Goal: Task Accomplishment & Management: Manage account settings

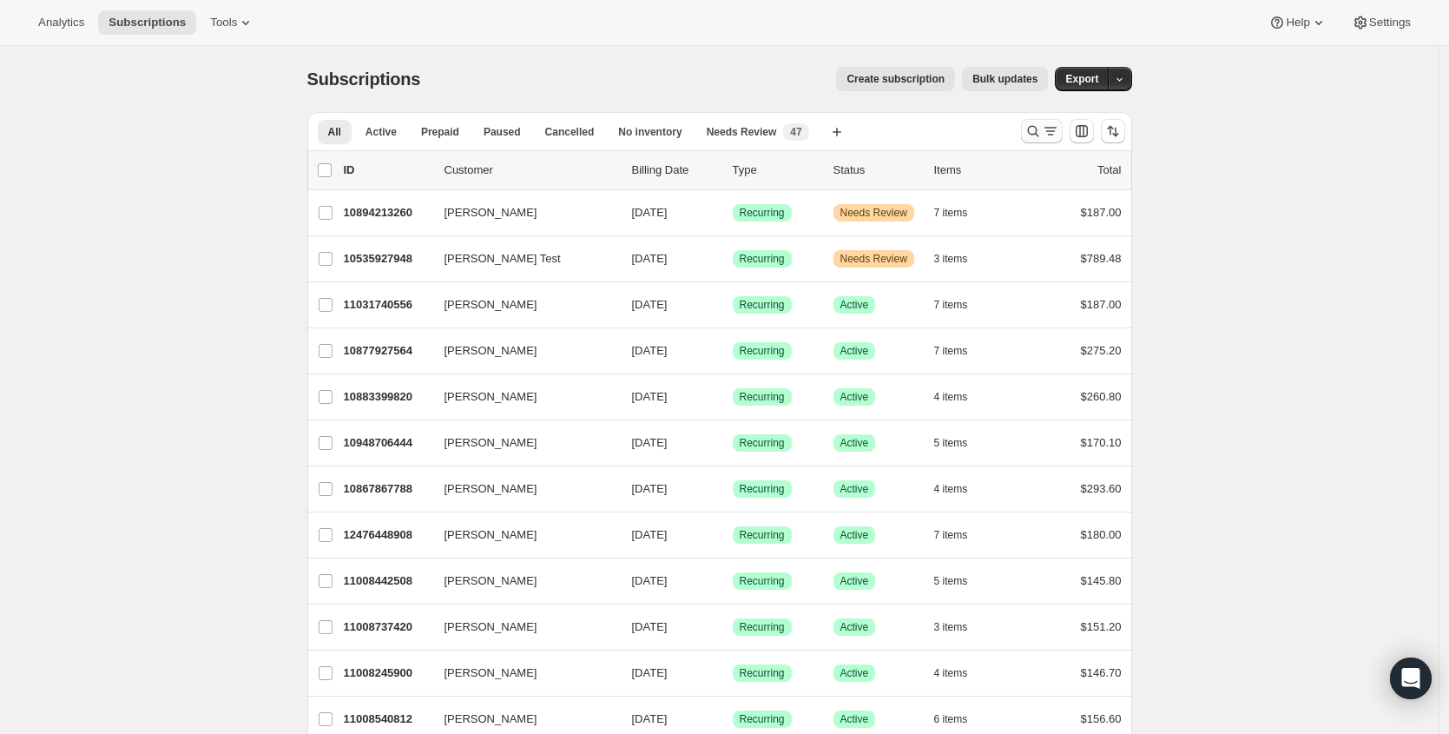
click at [1038, 129] on icon "Search and filter results" at bounding box center [1033, 130] width 17 height 17
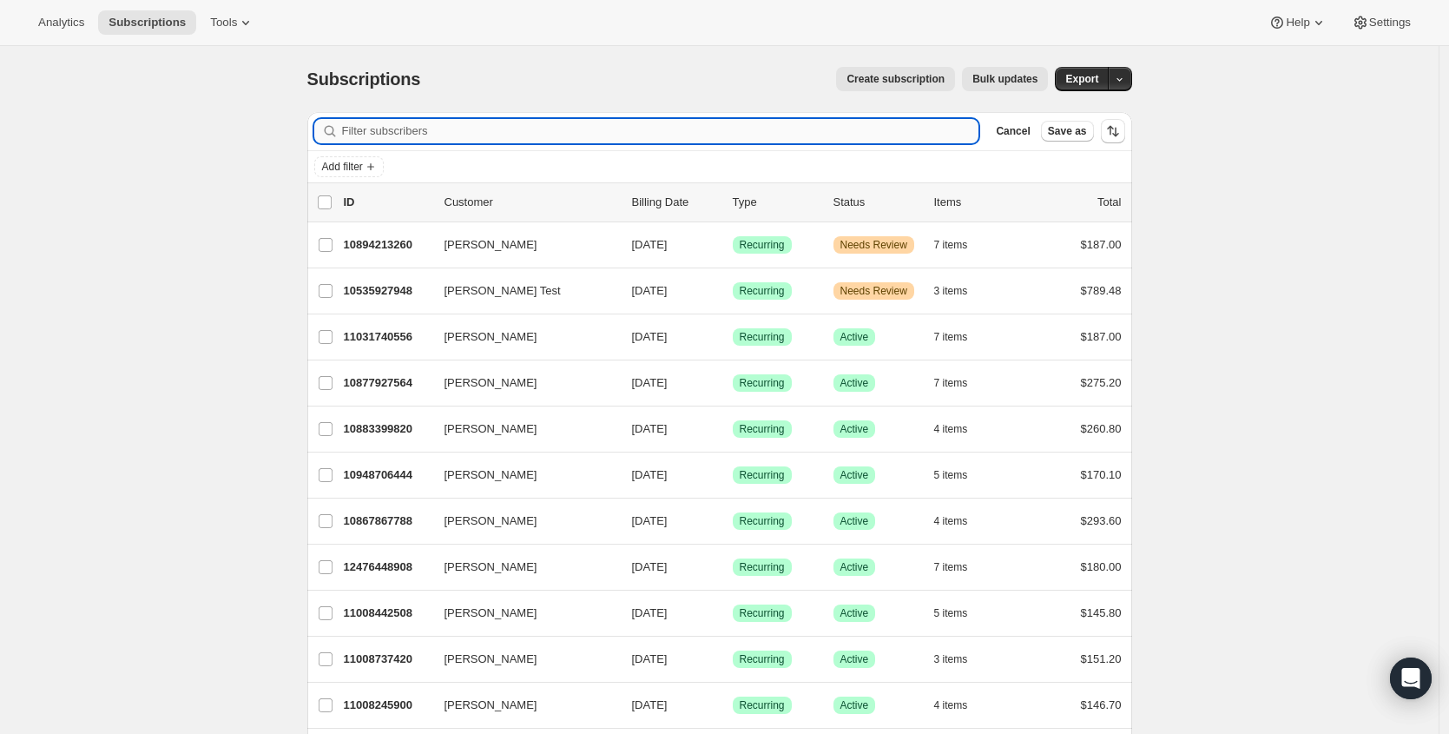
paste input "218859"
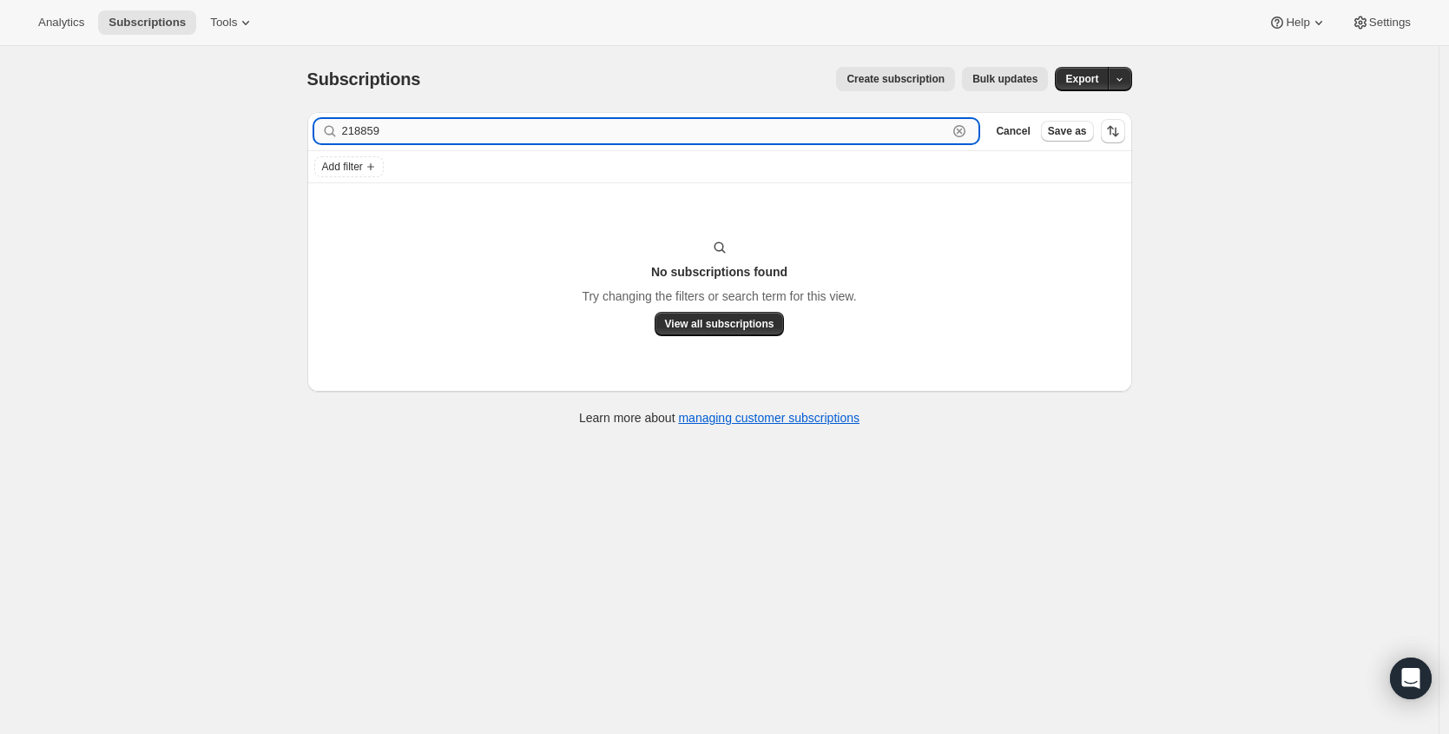
click at [591, 134] on input "218859" at bounding box center [645, 131] width 606 height 24
click at [592, 134] on input "218859" at bounding box center [645, 131] width 606 height 24
paste input "saramatherly@yahoo.com"
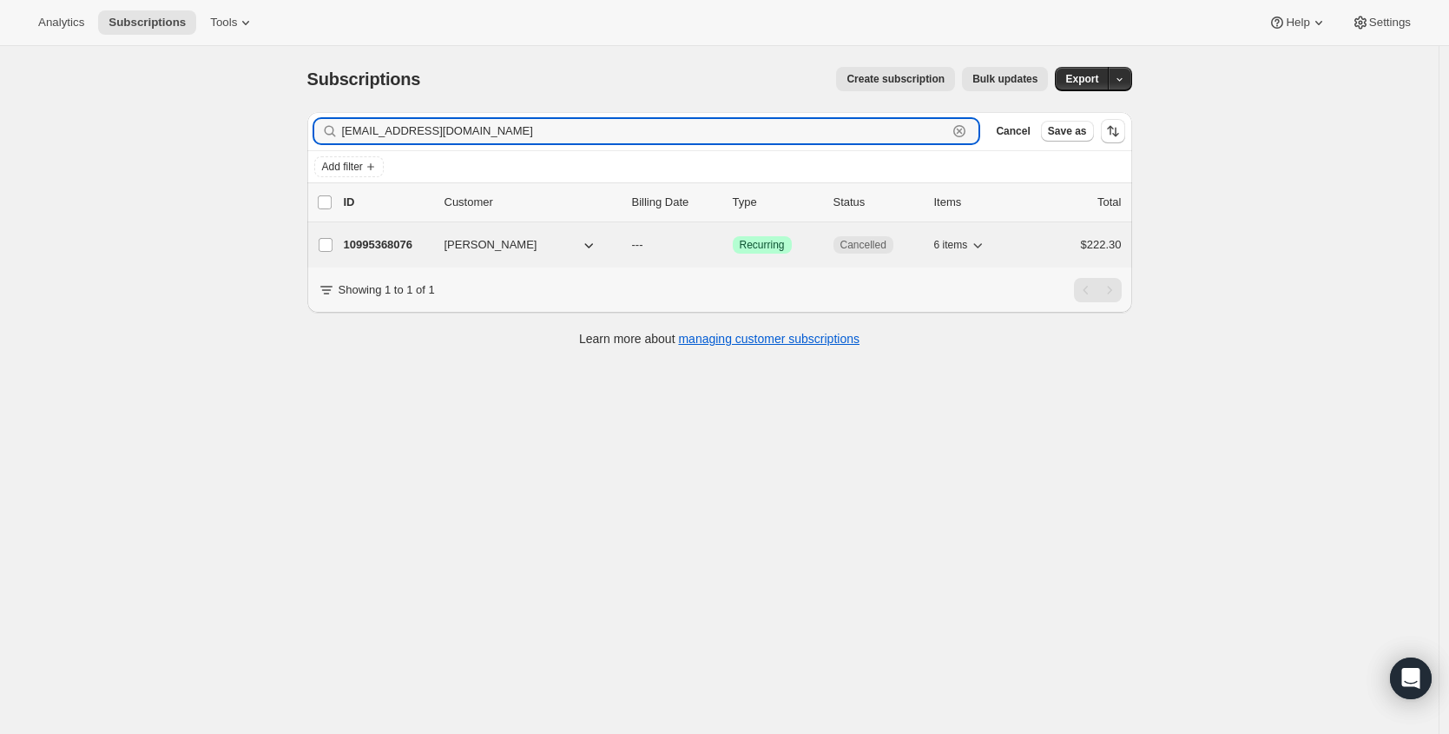
type input "saramatherly@yahoo.com"
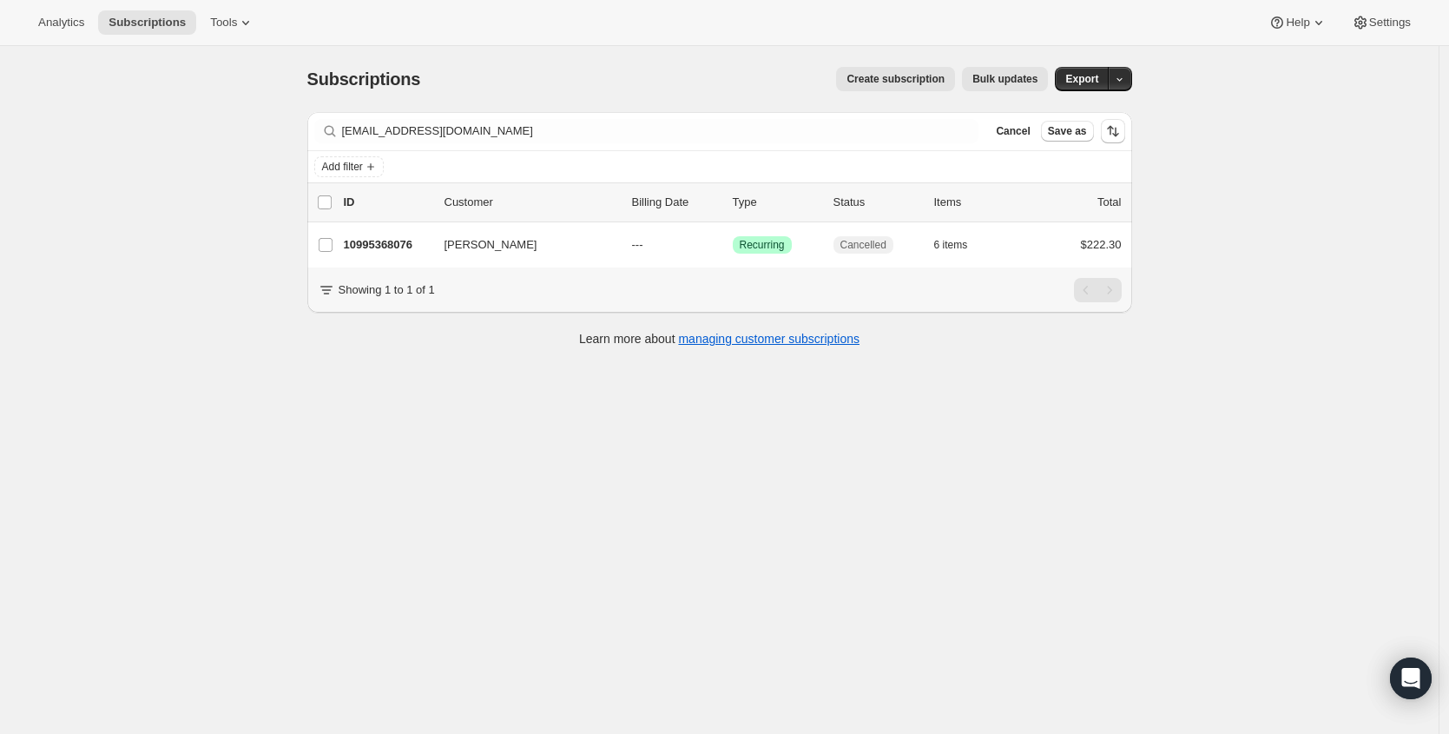
drag, startPoint x: 370, startPoint y: 239, endPoint x: 609, endPoint y: 204, distance: 241.3
click at [370, 239] on p "10995368076" at bounding box center [387, 244] width 87 height 17
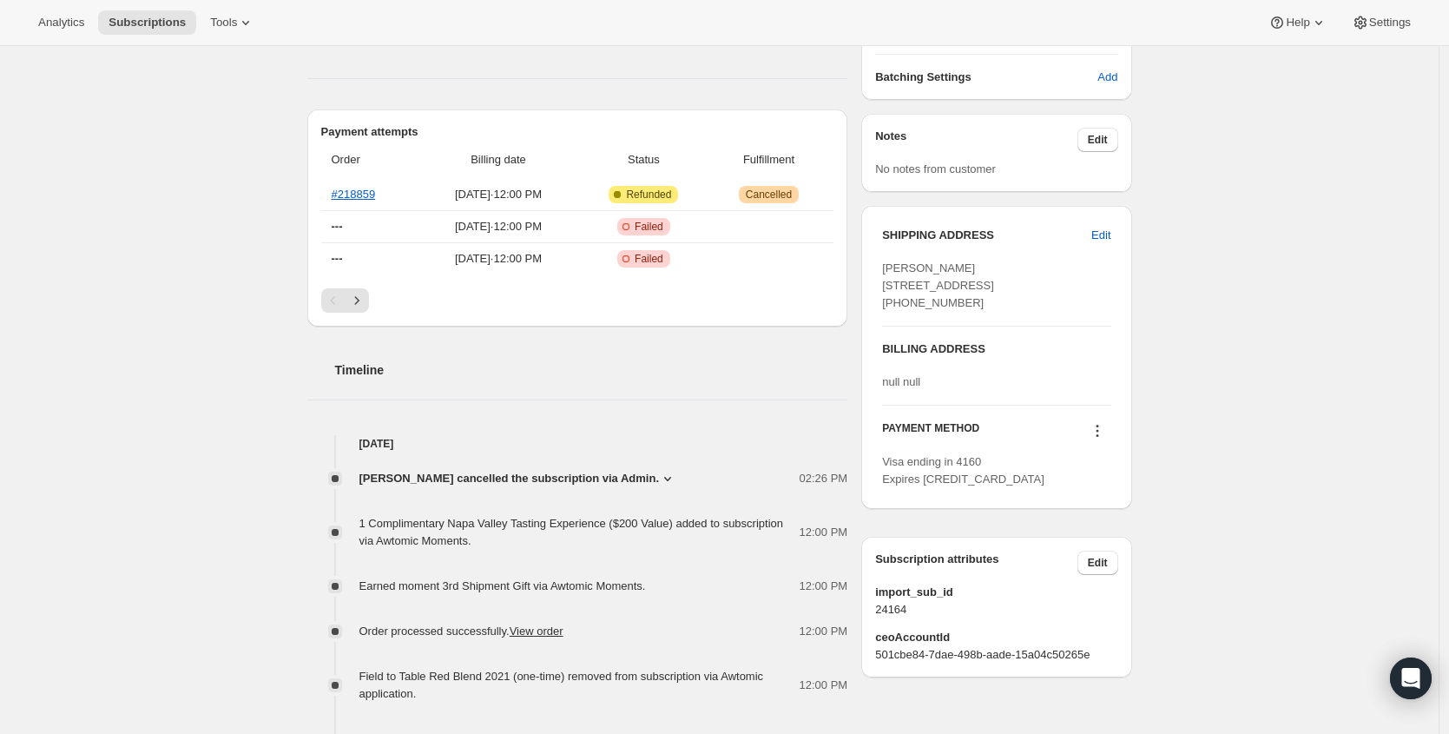
scroll to position [782, 0]
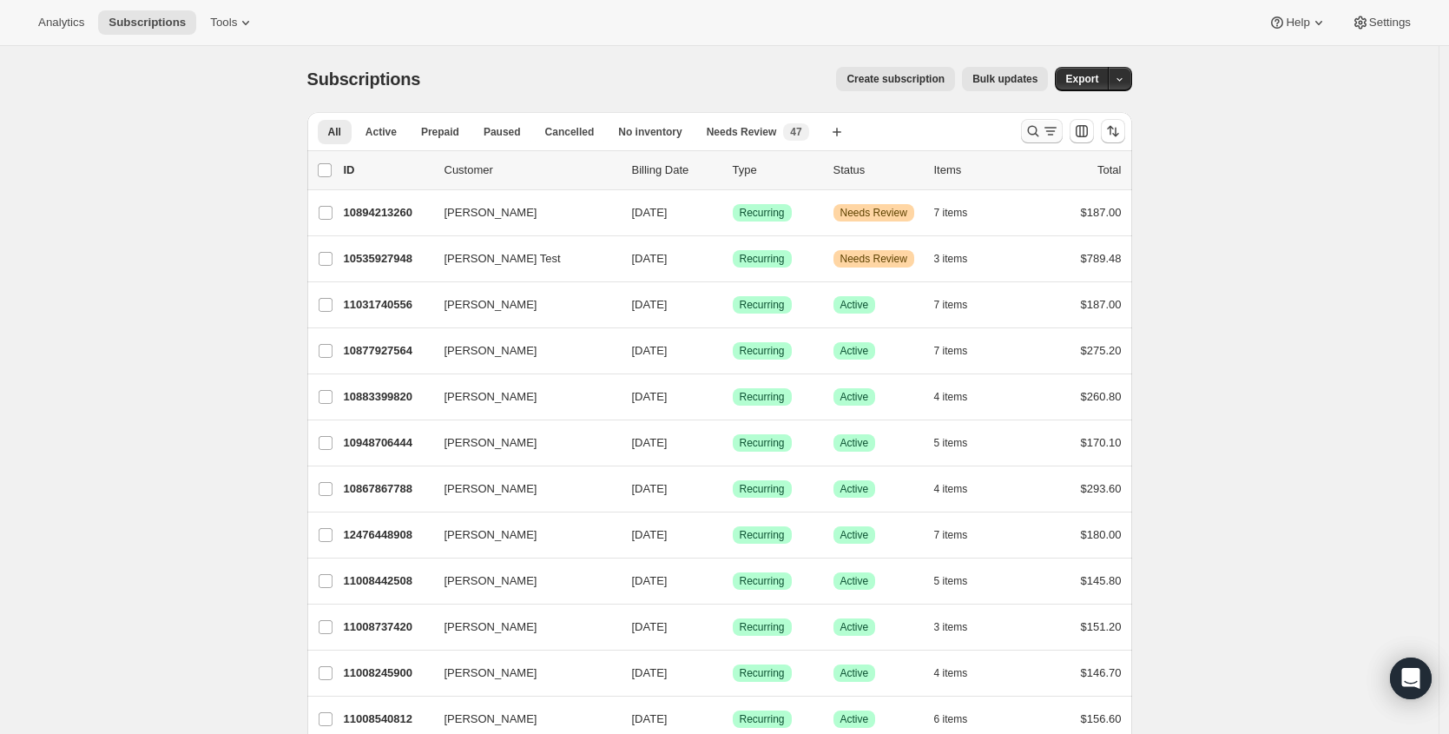
click at [1037, 128] on icon "Search and filter results" at bounding box center [1033, 130] width 17 height 17
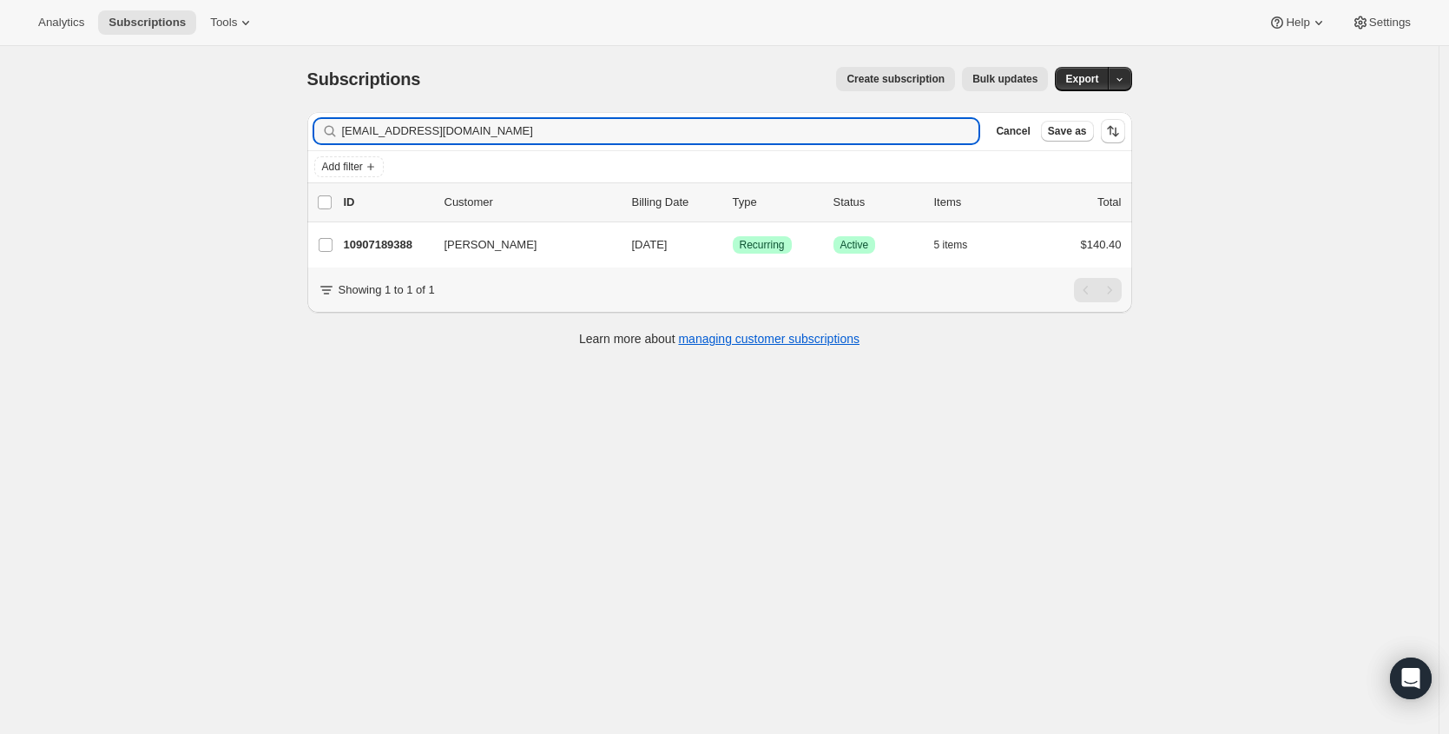
type input "[EMAIL_ADDRESS][DOMAIN_NAME]"
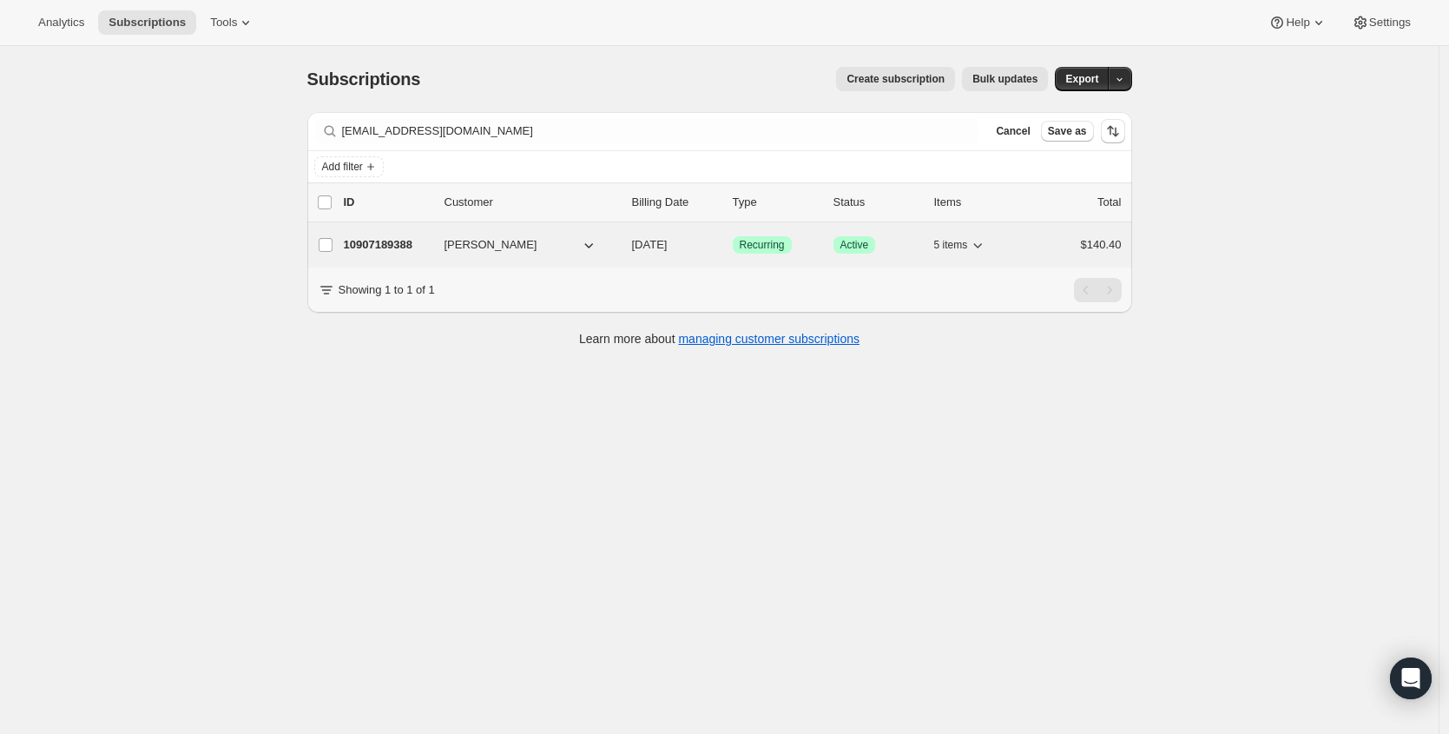
click at [379, 248] on p "10907189388" at bounding box center [387, 244] width 87 height 17
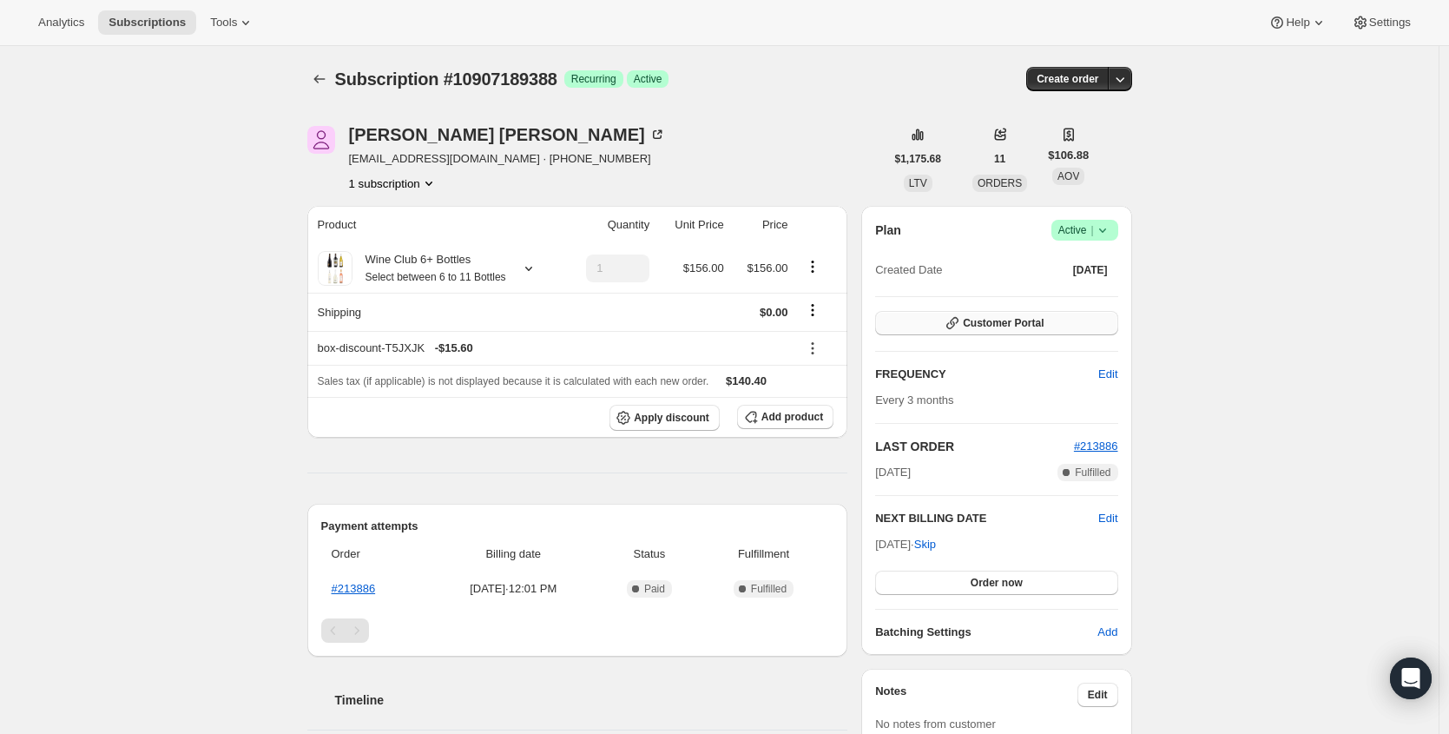
click at [1044, 325] on span "Customer Portal" at bounding box center [1003, 323] width 81 height 14
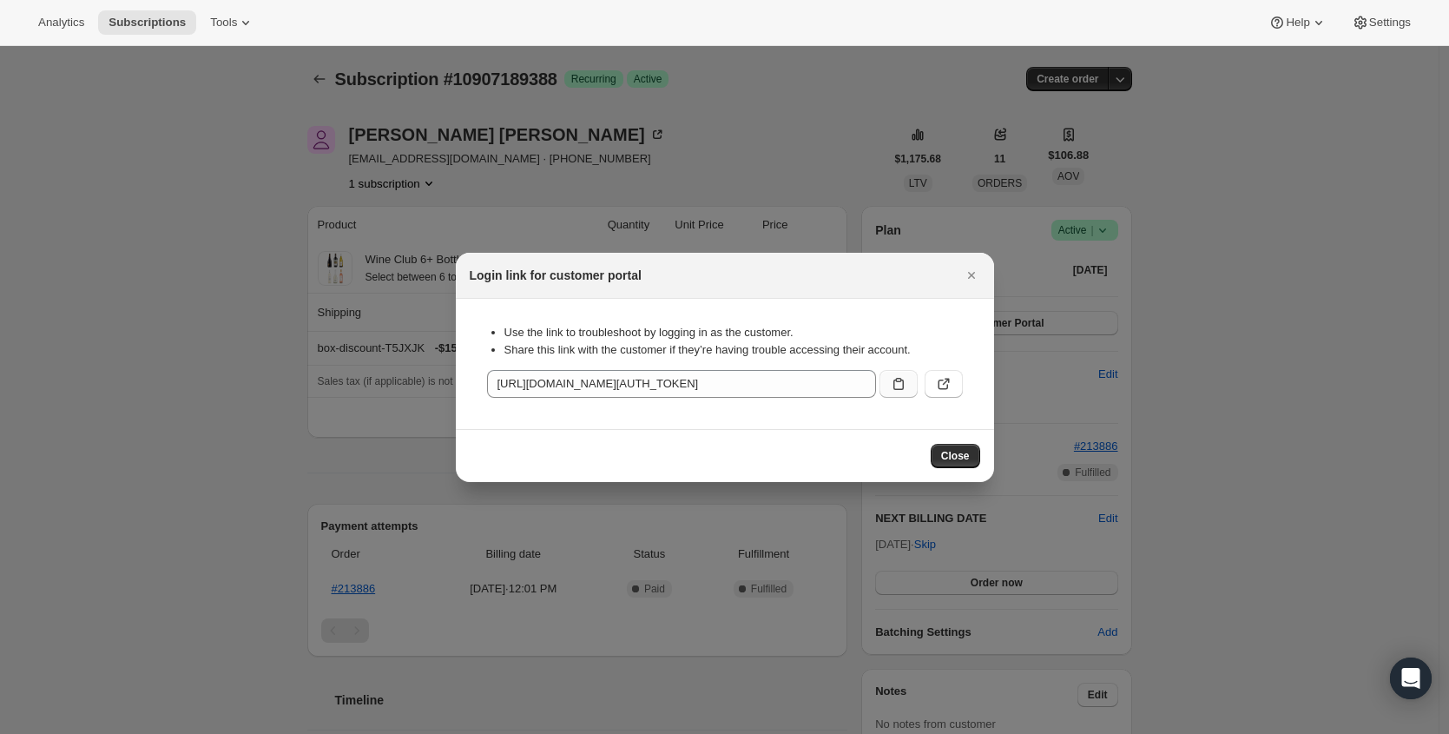
click at [900, 377] on icon ":rcd:" at bounding box center [898, 383] width 17 height 17
